Goal: Go to known website: Access a specific website the user already knows

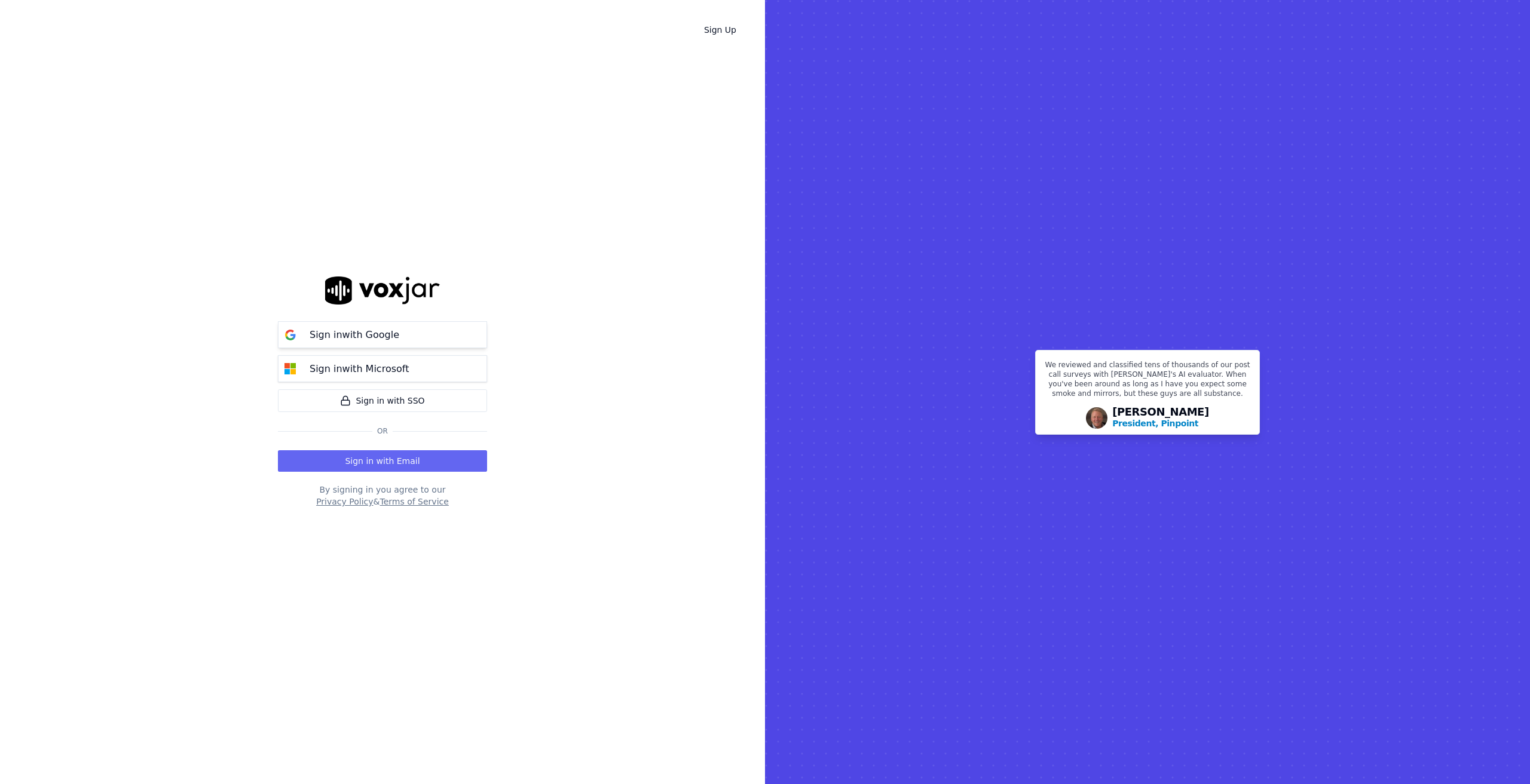
click at [373, 330] on p "Sign in with Google" at bounding box center [354, 335] width 89 height 14
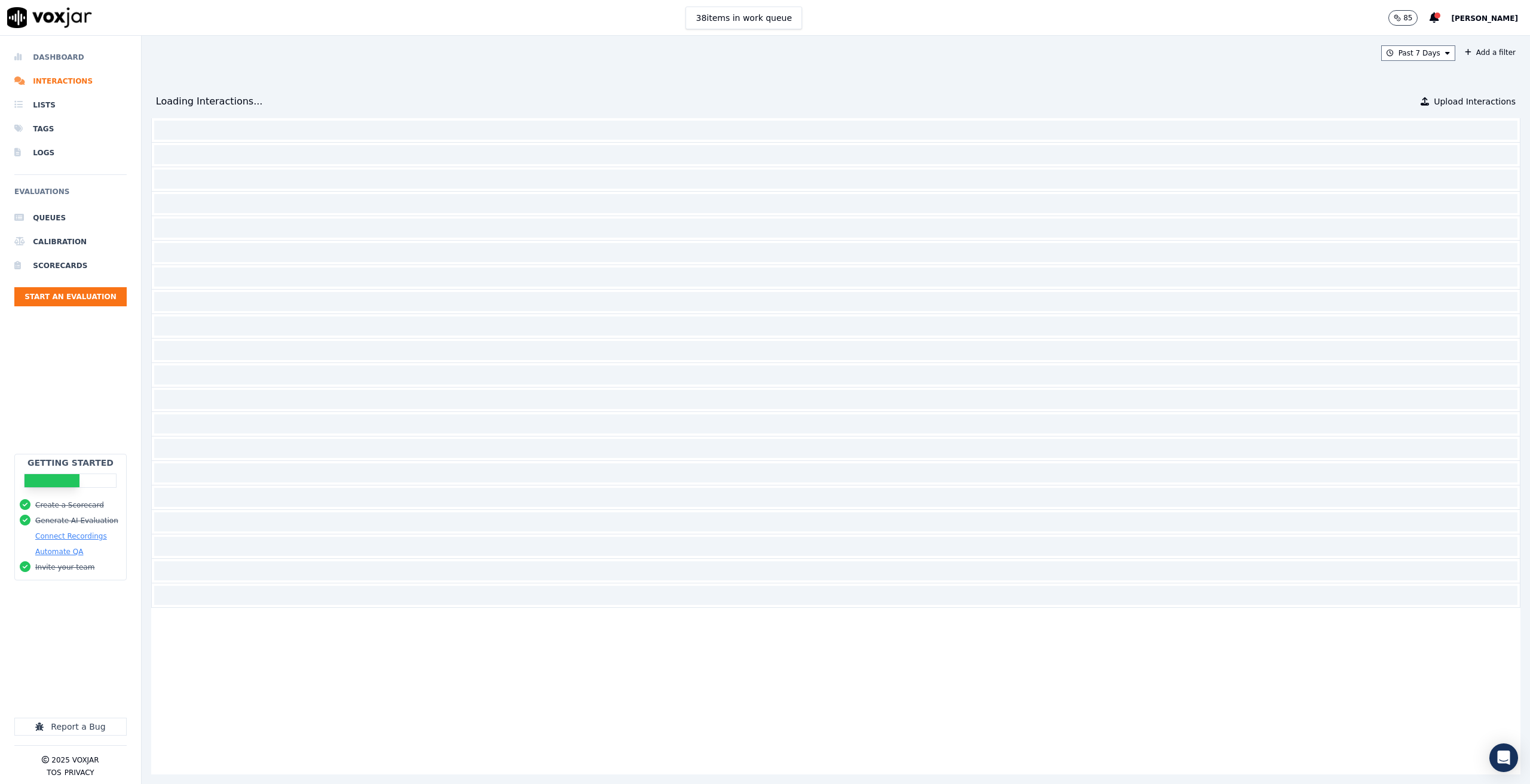
click at [62, 55] on li "Dashboard" at bounding box center [70, 57] width 113 height 24
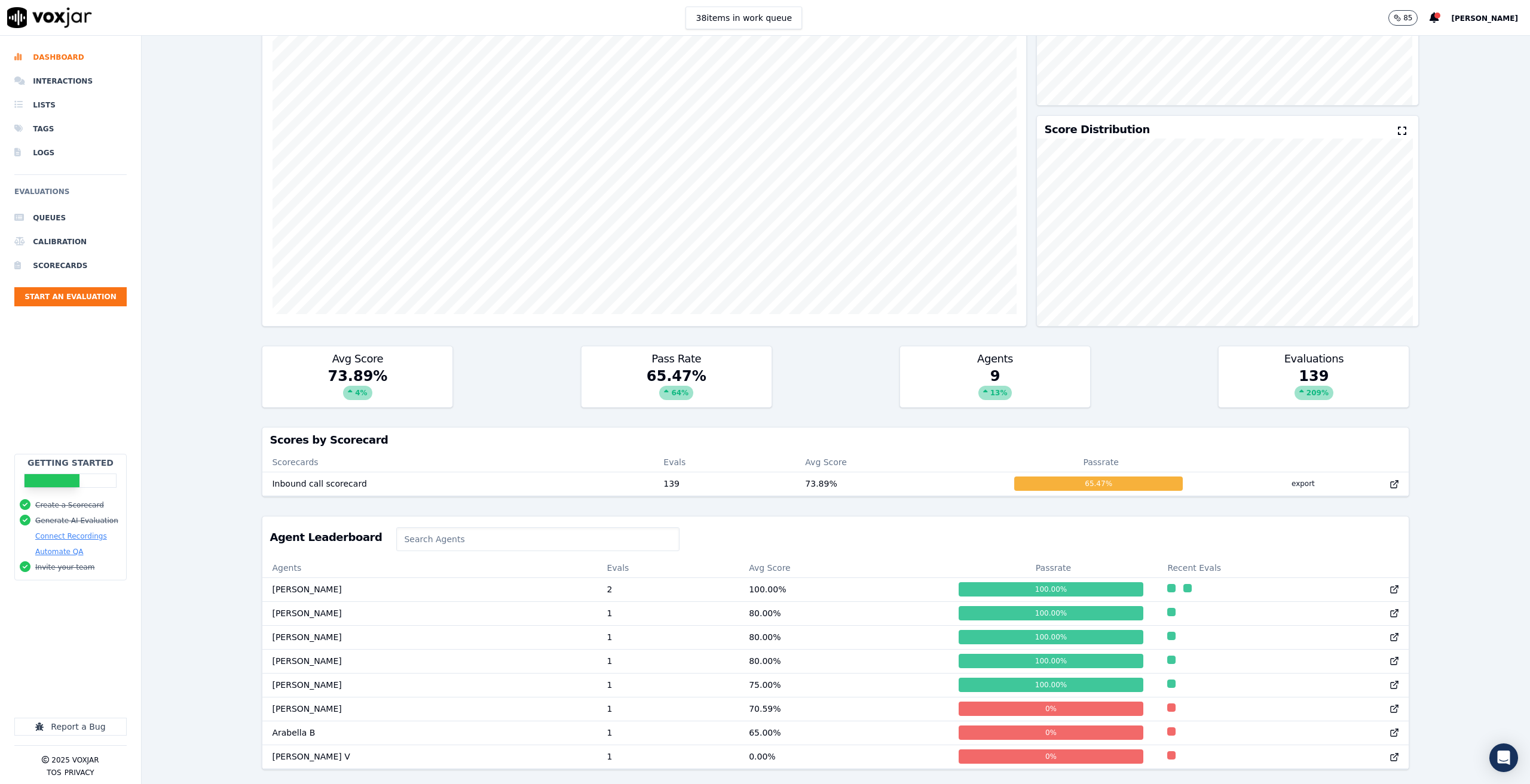
scroll to position [222, 0]
